Goal: Find specific page/section: Find specific page/section

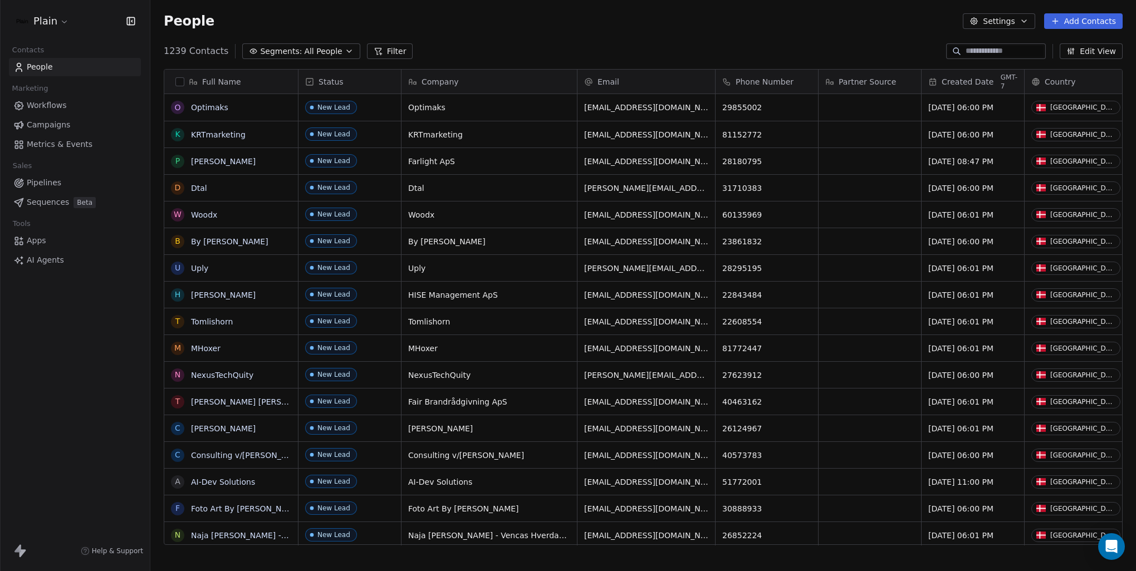
scroll to position [494, 977]
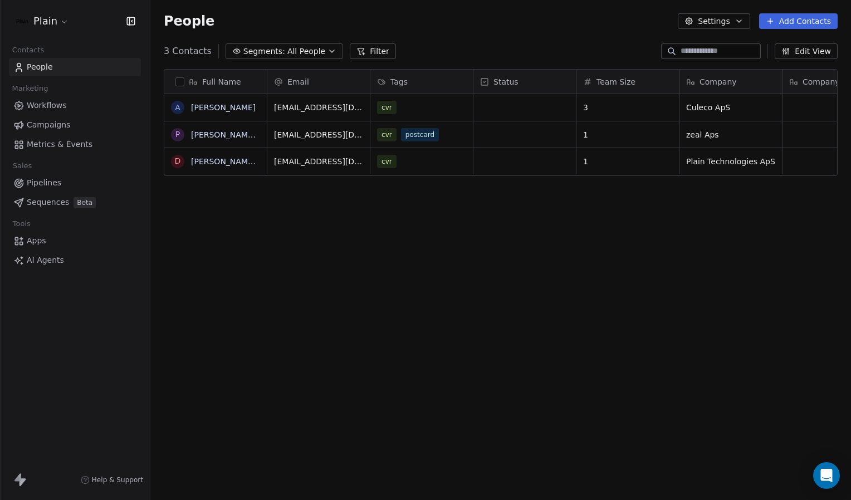
scroll to position [431, 691]
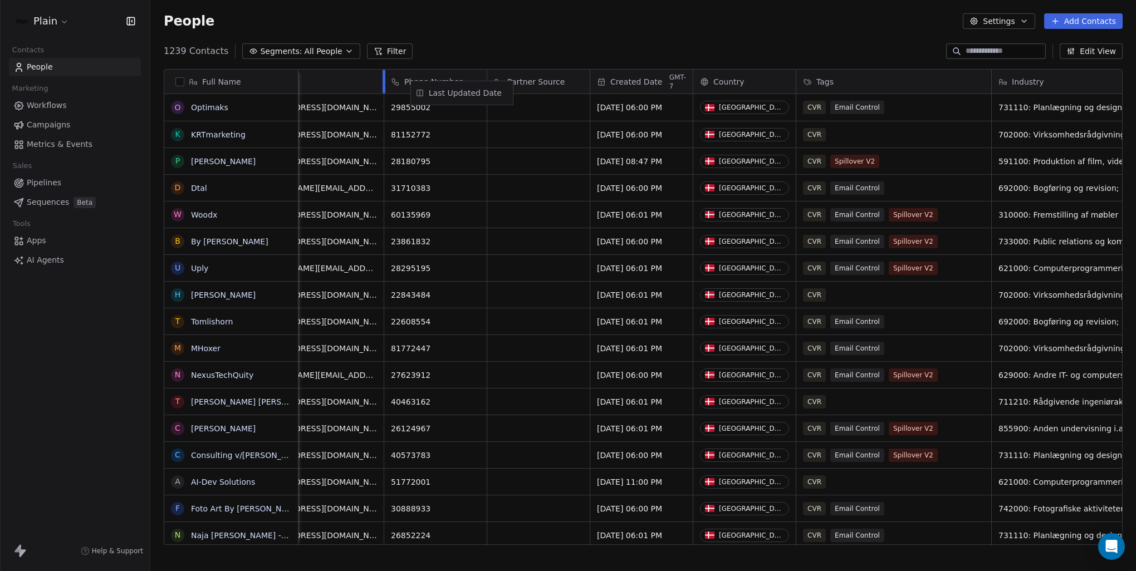
scroll to position [0, 325]
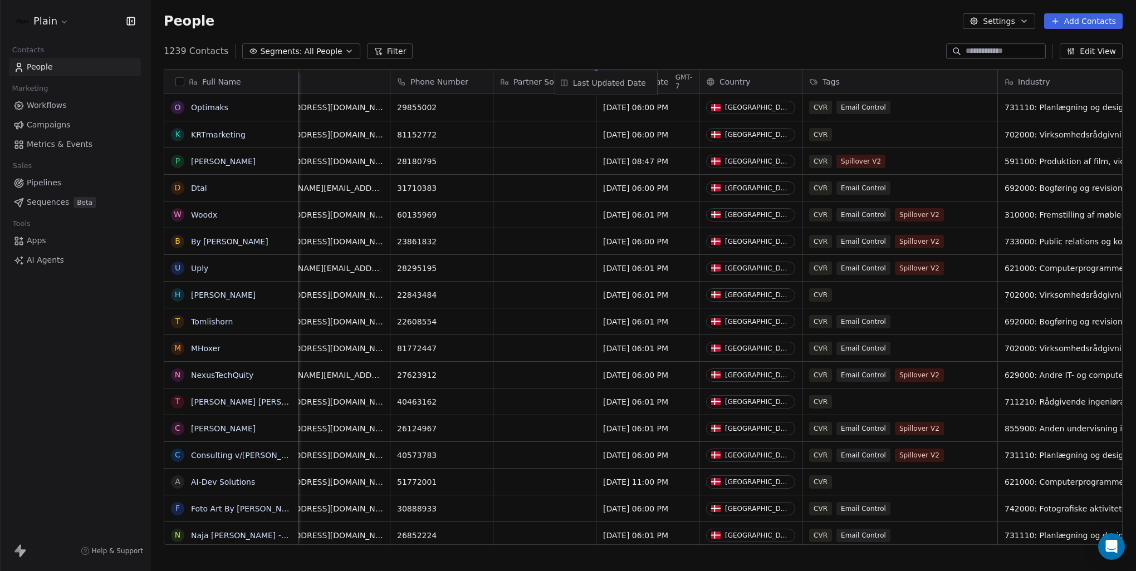
drag, startPoint x: 930, startPoint y: 79, endPoint x: 604, endPoint y: 81, distance: 326.3
click at [604, 81] on div "Full Name O Optimaks K KRTmarketing P Philip Dupont D Dtal W Woodx B By Maja Læ…" at bounding box center [643, 308] width 958 height 476
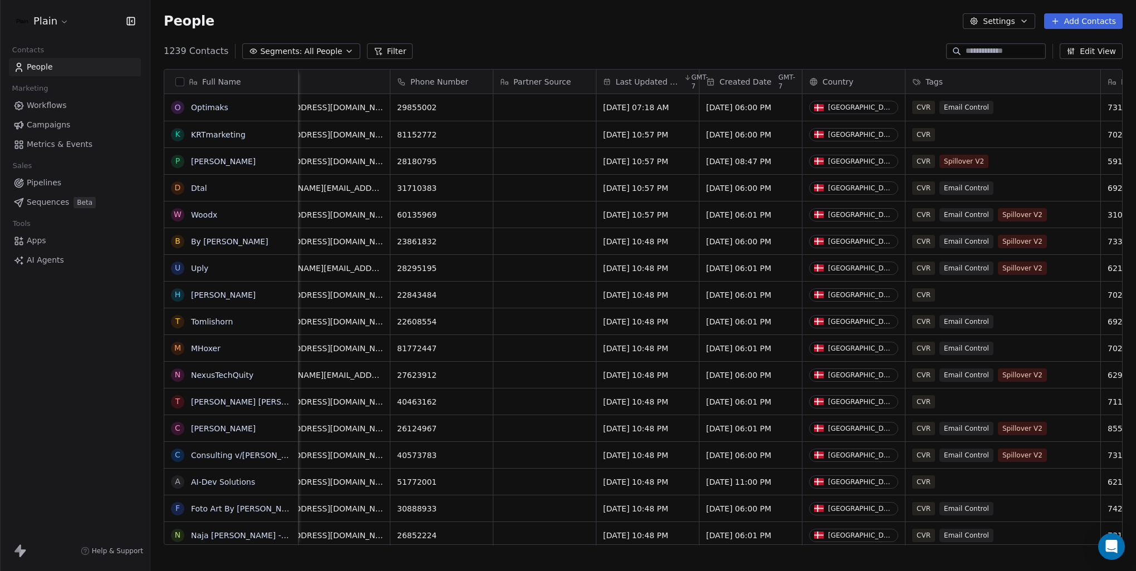
click at [641, 79] on span "Last Updated Date" at bounding box center [648, 81] width 66 height 11
click at [664, 126] on span "Sort Descending" at bounding box center [649, 122] width 65 height 11
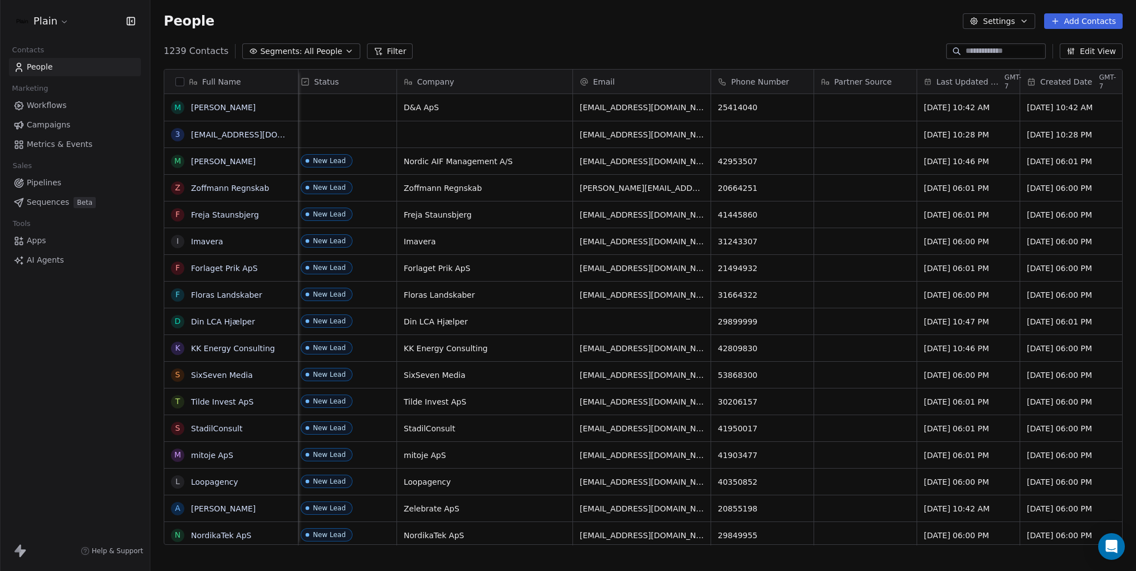
scroll to position [0, 0]
